Goal: Task Accomplishment & Management: Use online tool/utility

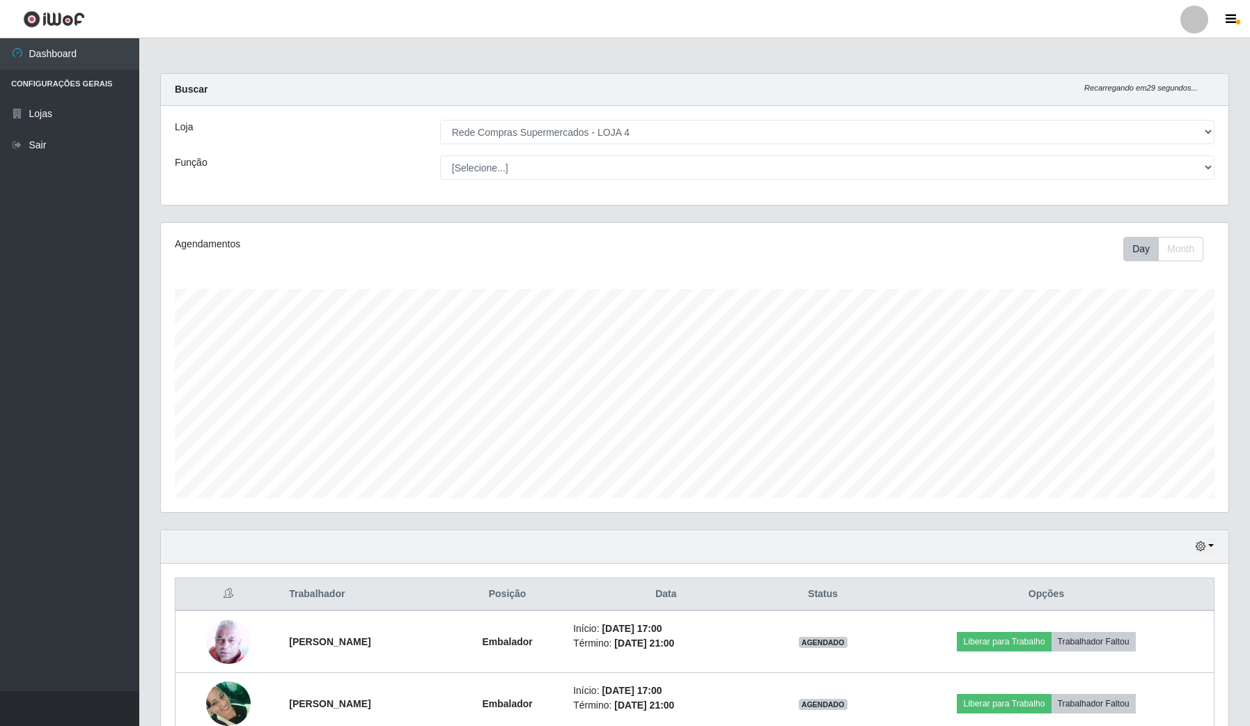
select select "159"
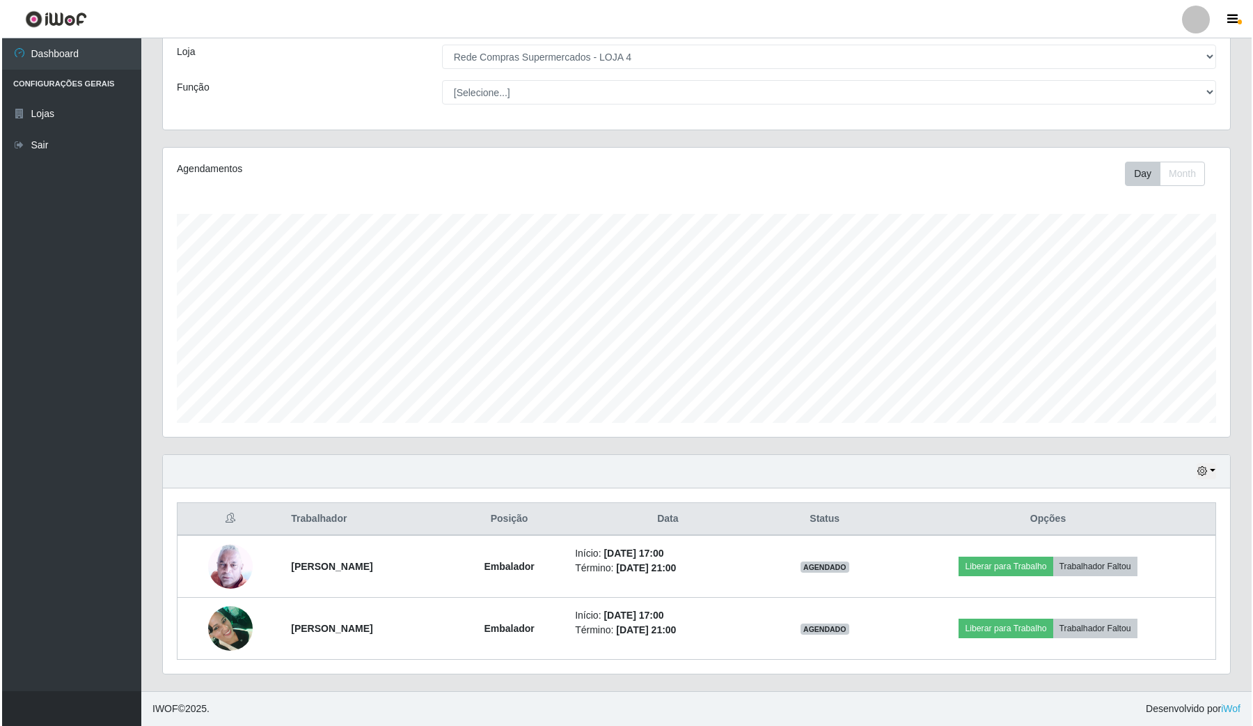
scroll to position [290, 1067]
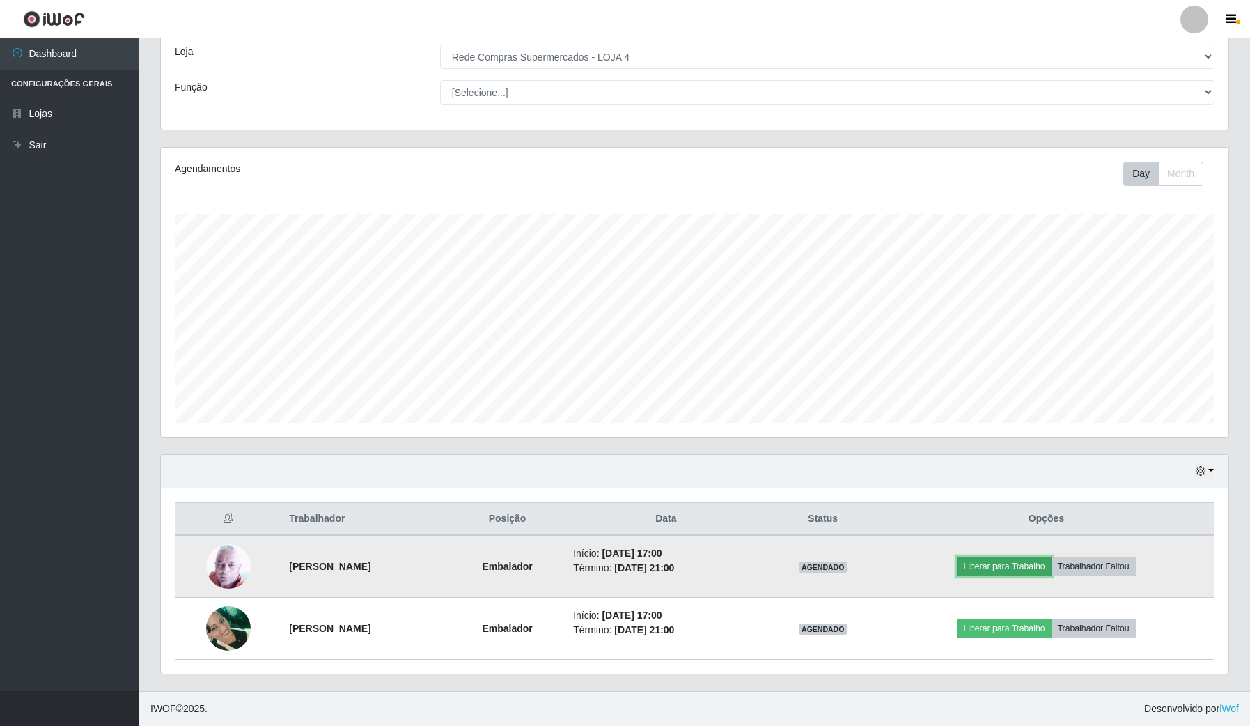
click at [1036, 558] on button "Liberar para Trabalho" at bounding box center [1004, 565] width 94 height 19
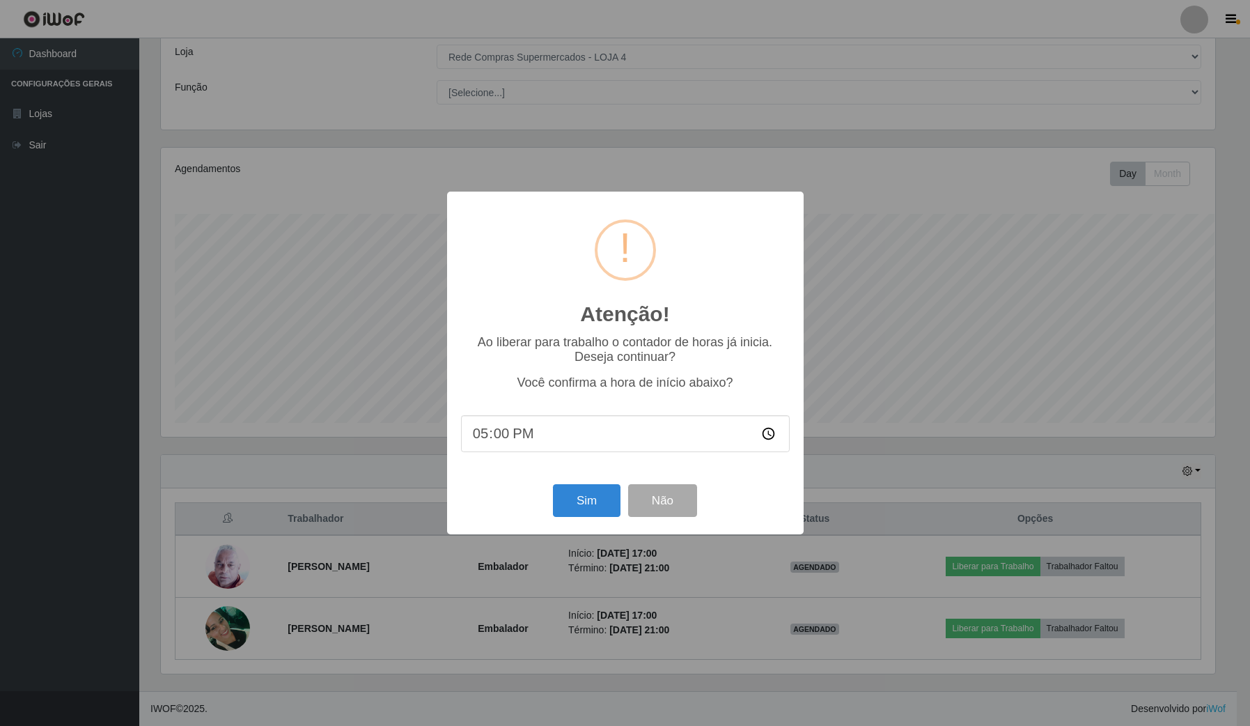
scroll to position [290, 1057]
click at [569, 506] on button "Sim" at bounding box center [588, 500] width 68 height 33
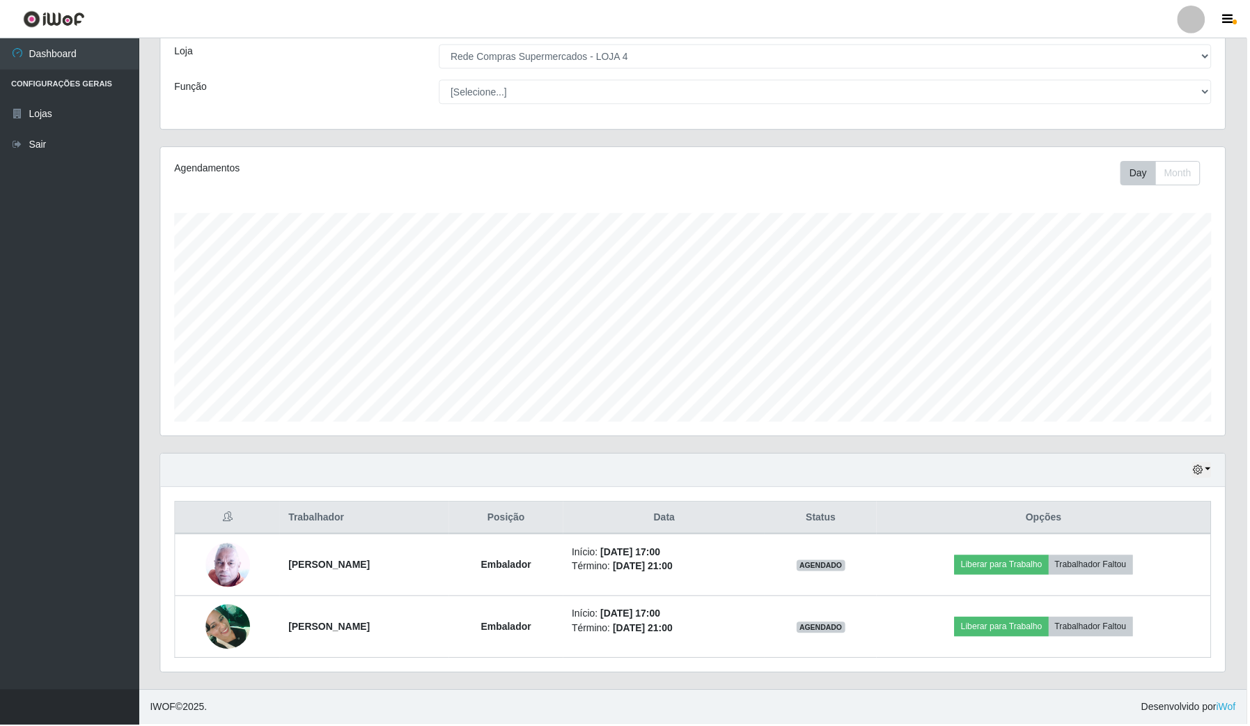
scroll to position [0, 0]
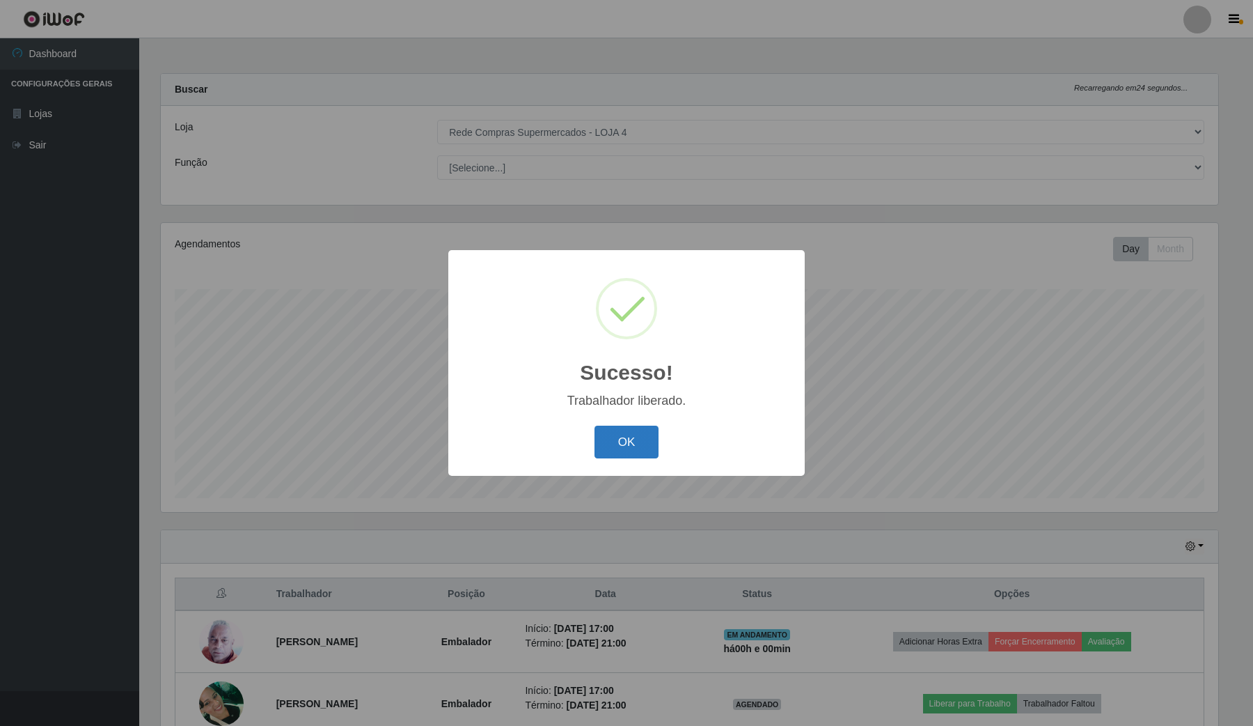
click at [600, 436] on button "OK" at bounding box center [627, 441] width 65 height 33
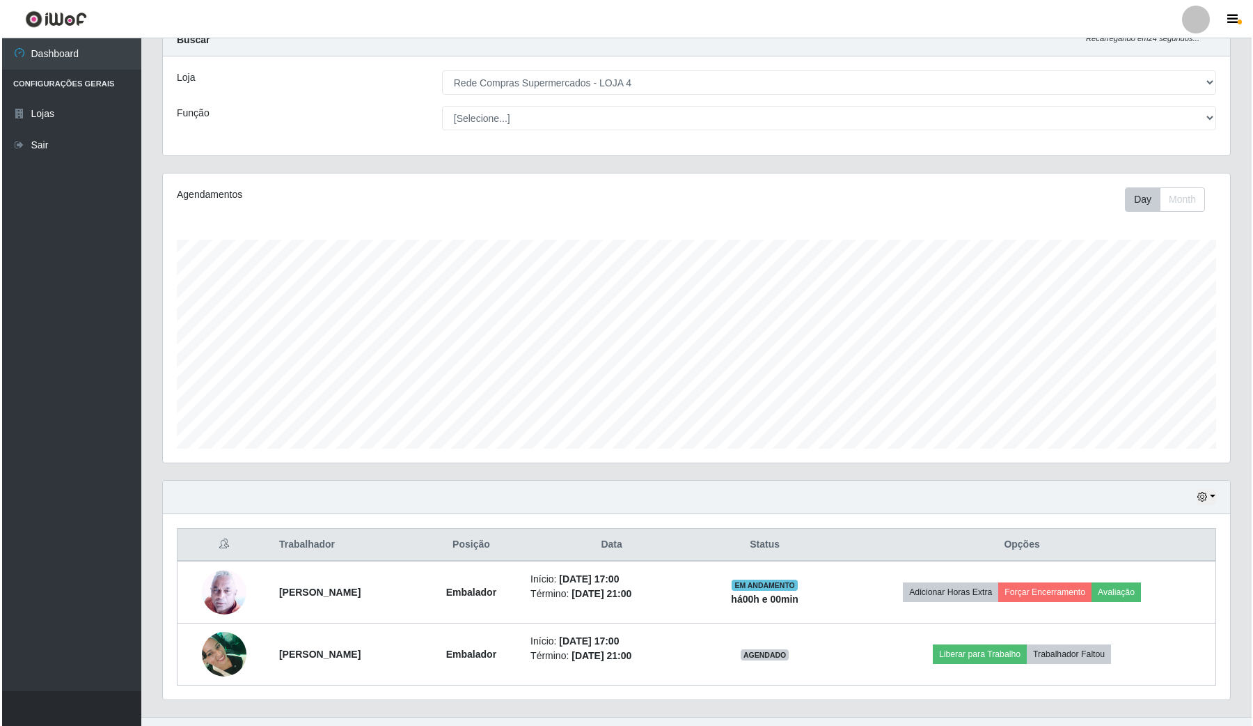
scroll to position [77, 0]
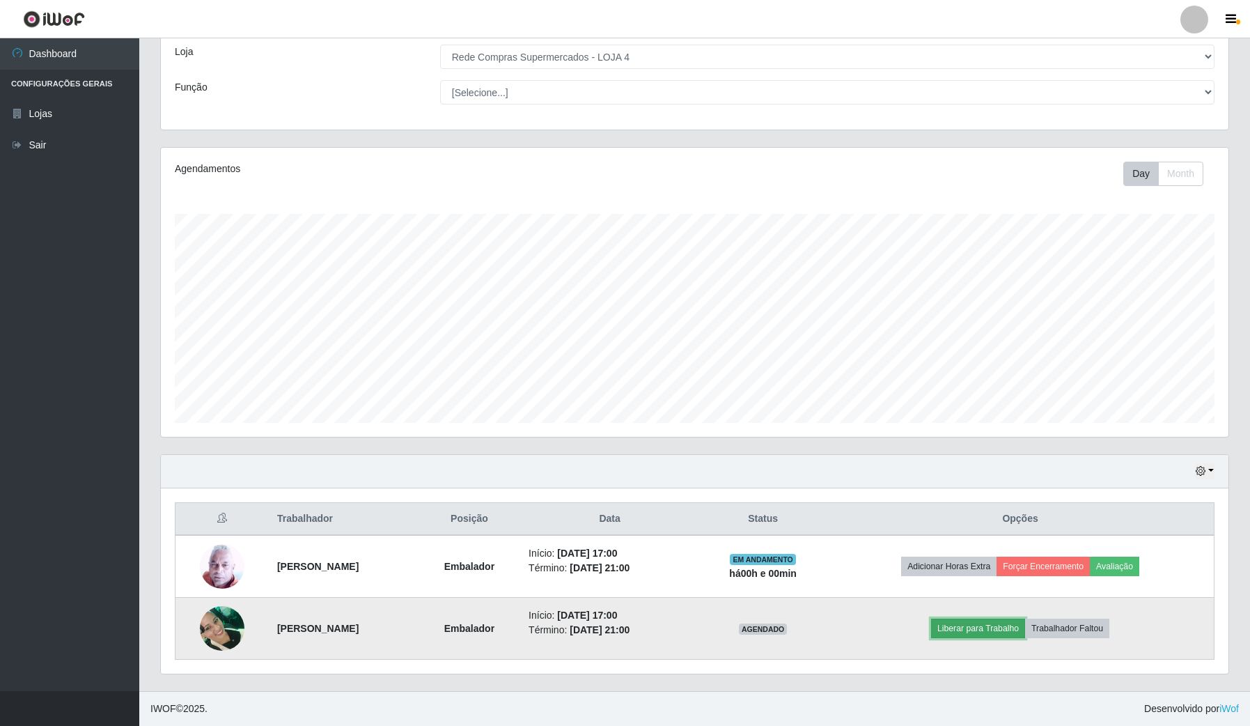
click at [975, 632] on button "Liberar para Trabalho" at bounding box center [978, 627] width 94 height 19
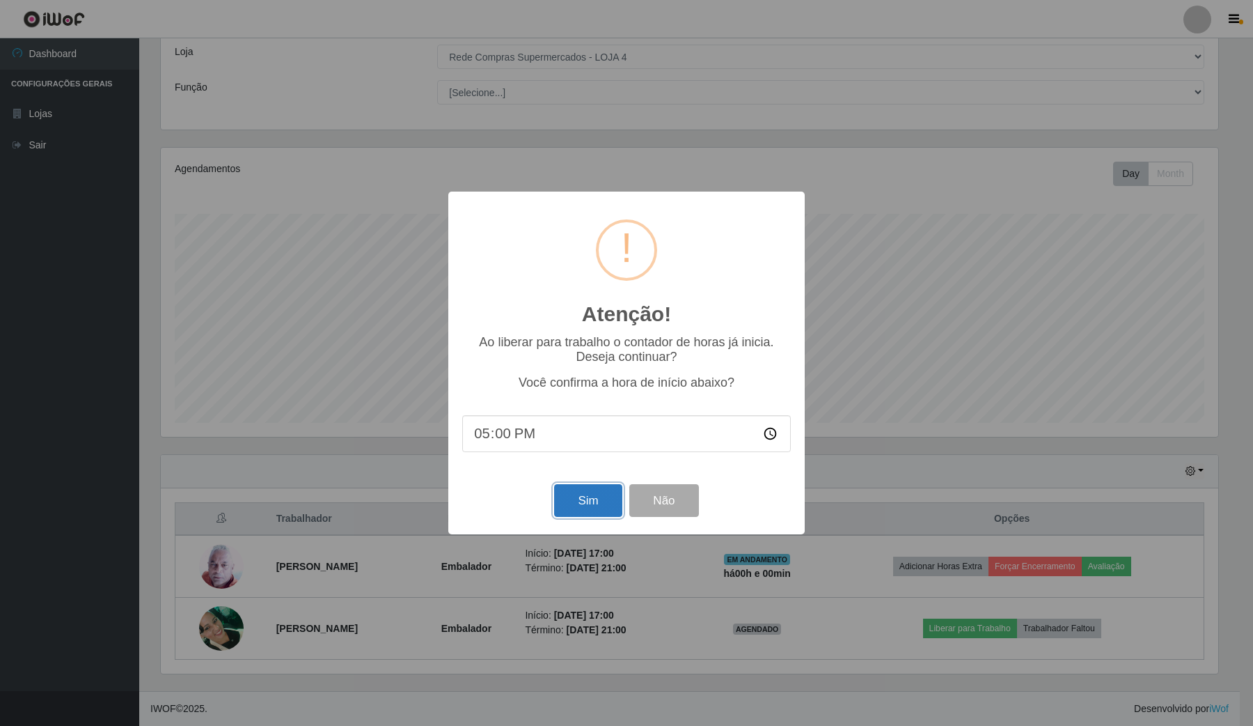
click at [578, 512] on button "Sim" at bounding box center [588, 500] width 68 height 33
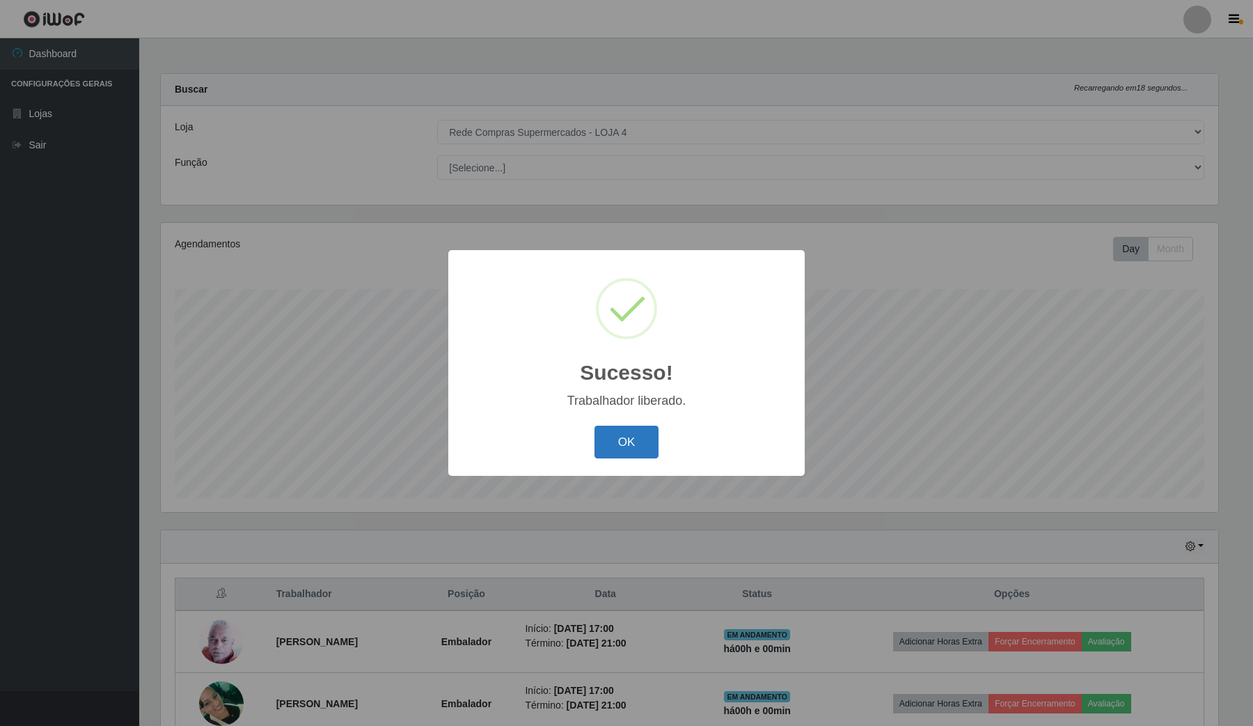
click at [623, 434] on button "OK" at bounding box center [627, 441] width 65 height 33
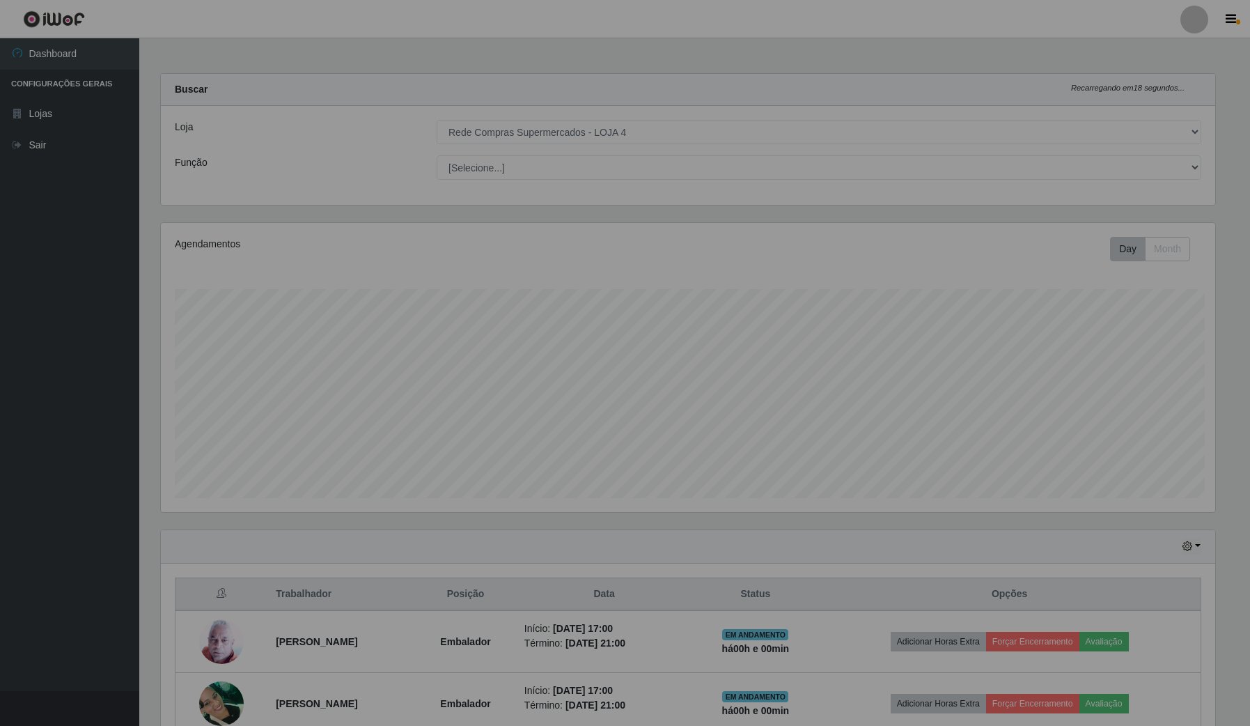
scroll to position [290, 1067]
